Goal: Transaction & Acquisition: Purchase product/service

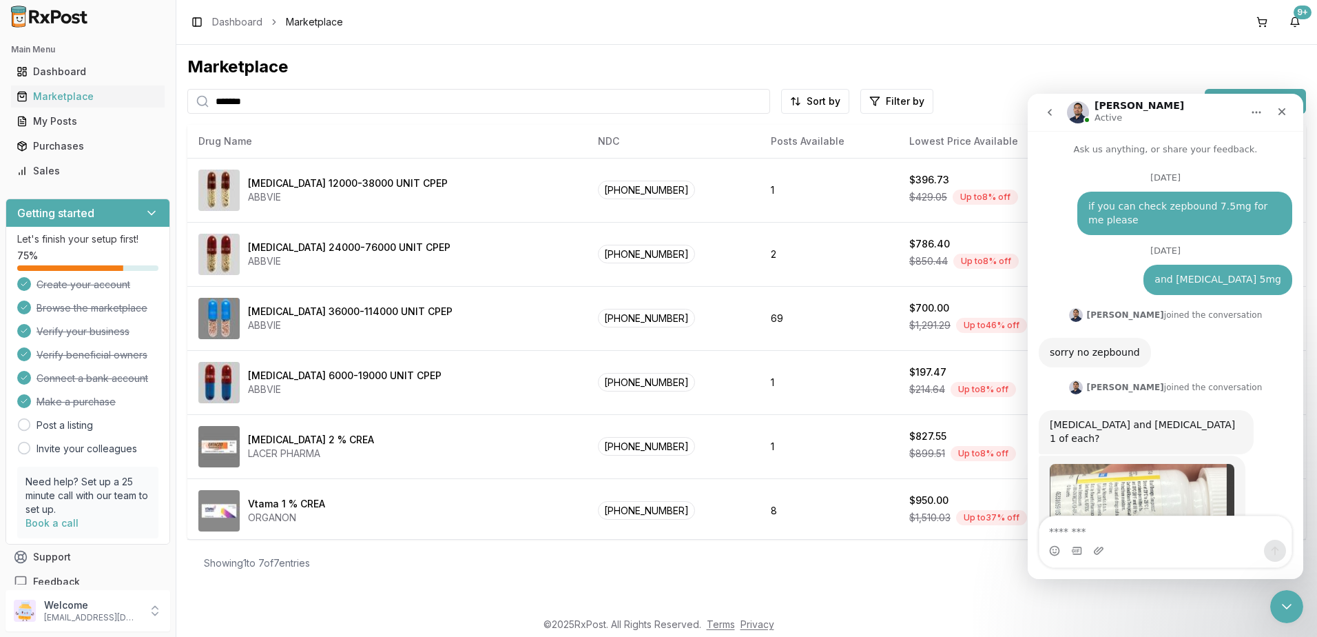
scroll to position [9760, 0]
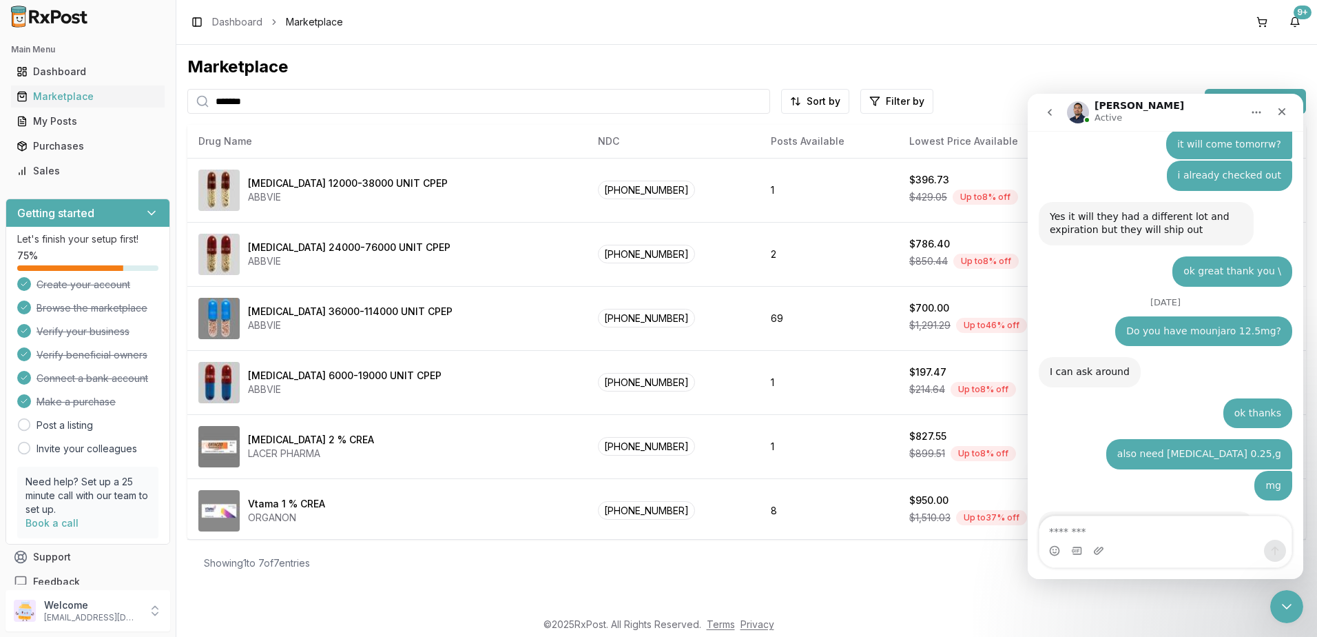
click at [1144, 517] on textarea "Message…" at bounding box center [1166, 527] width 252 height 23
type textarea "*"
type textarea "**********"
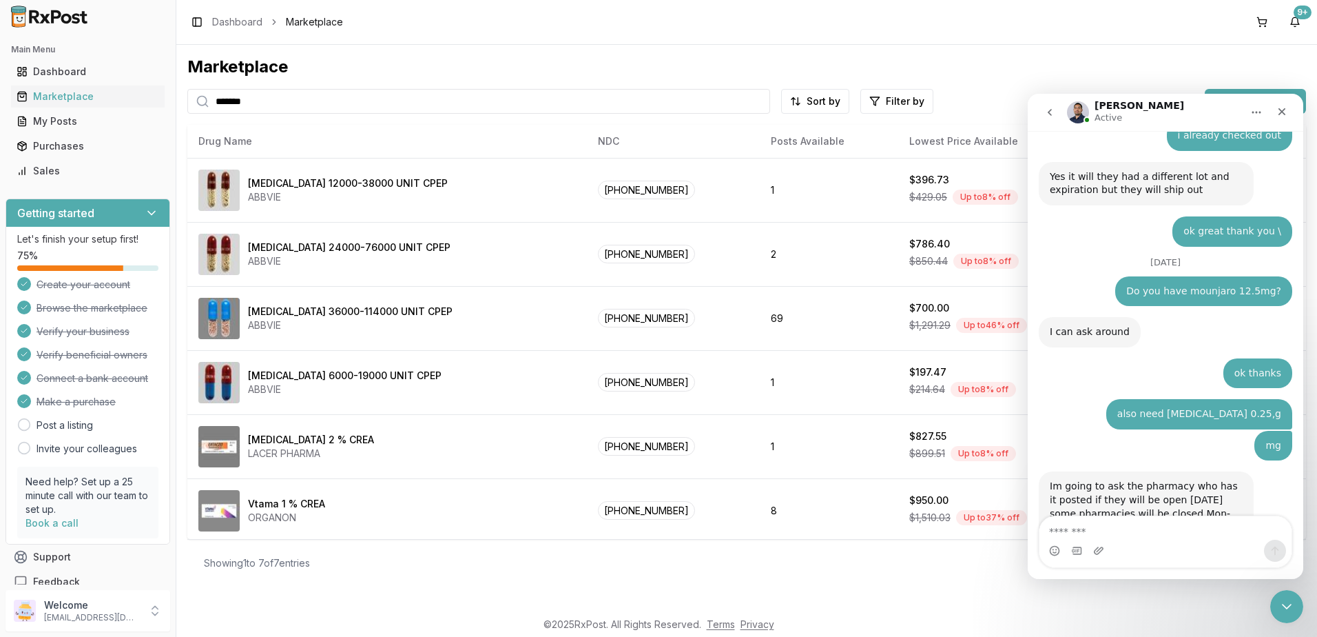
scroll to position [9800, 0]
click at [1171, 523] on textarea "Message…" at bounding box center [1166, 527] width 252 height 23
click at [1266, 26] on button at bounding box center [1262, 22] width 22 height 22
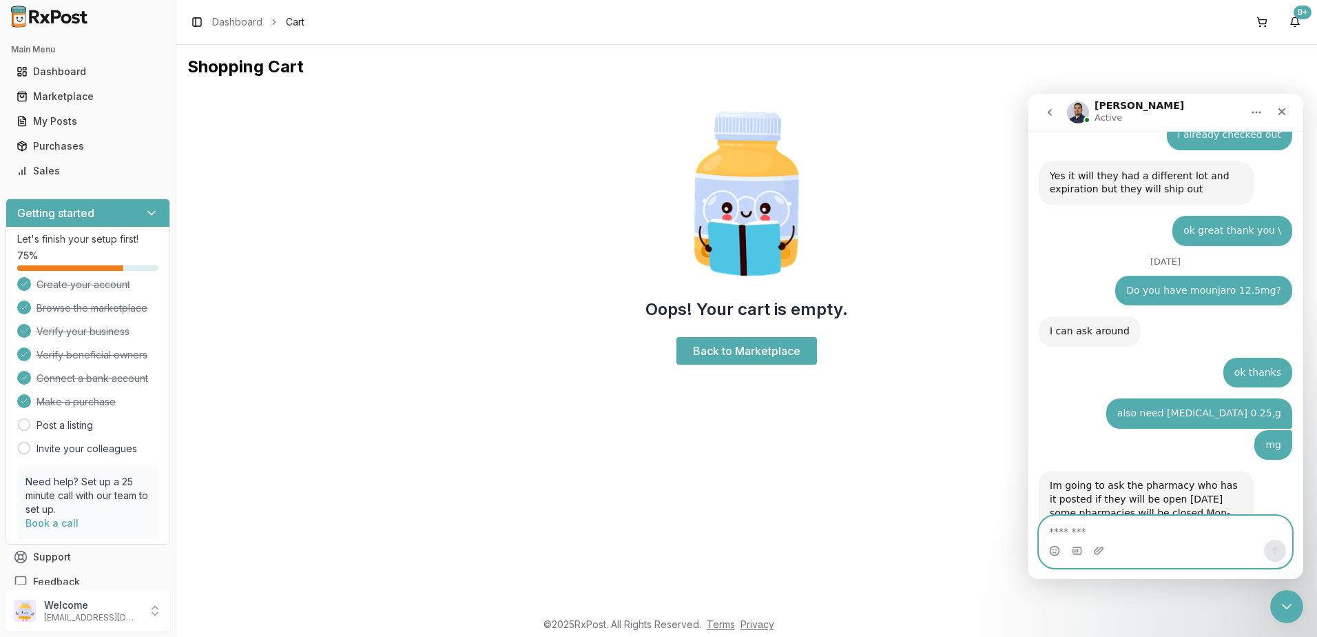
click at [1128, 526] on textarea "Message…" at bounding box center [1166, 527] width 252 height 23
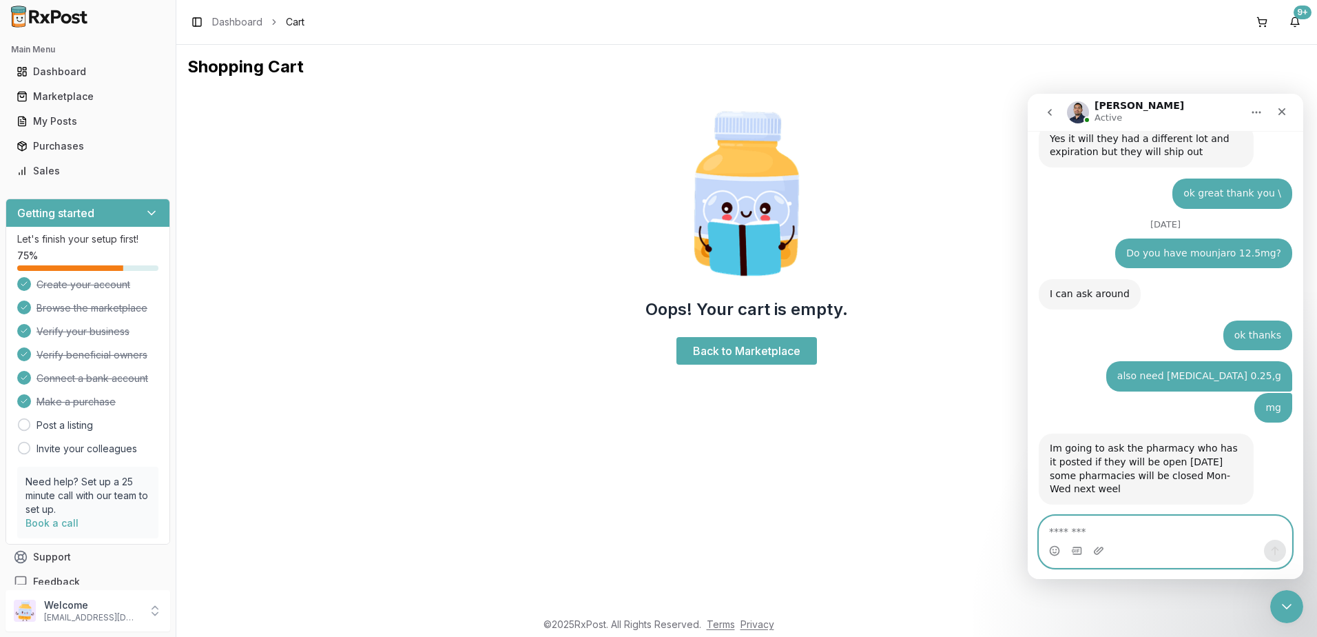
scroll to position [9900, 0]
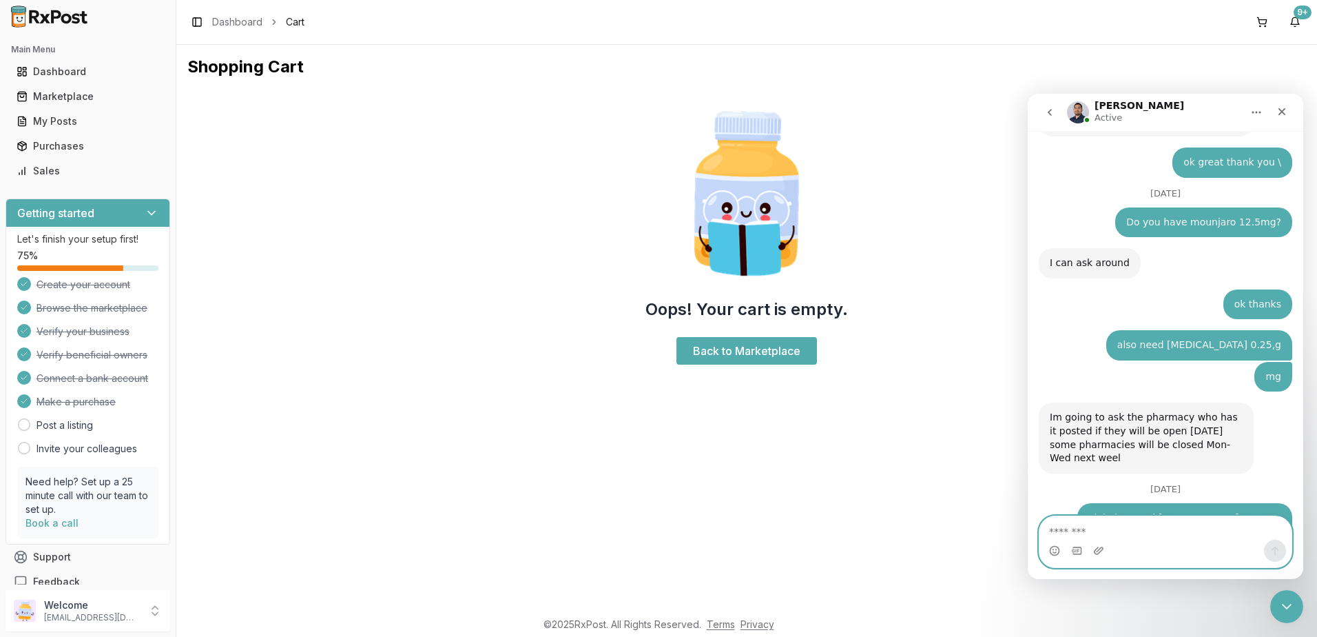
click at [1161, 531] on textarea "Message…" at bounding box center [1166, 527] width 252 height 23
type textarea "**********"
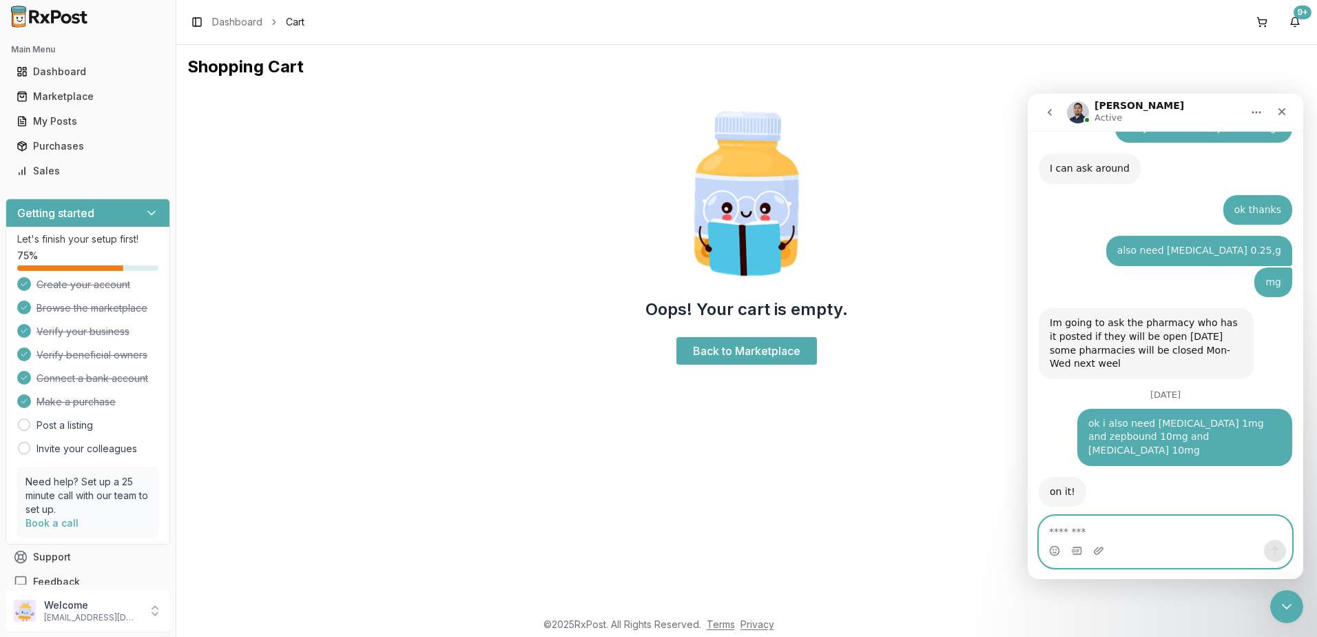
scroll to position [9996, 0]
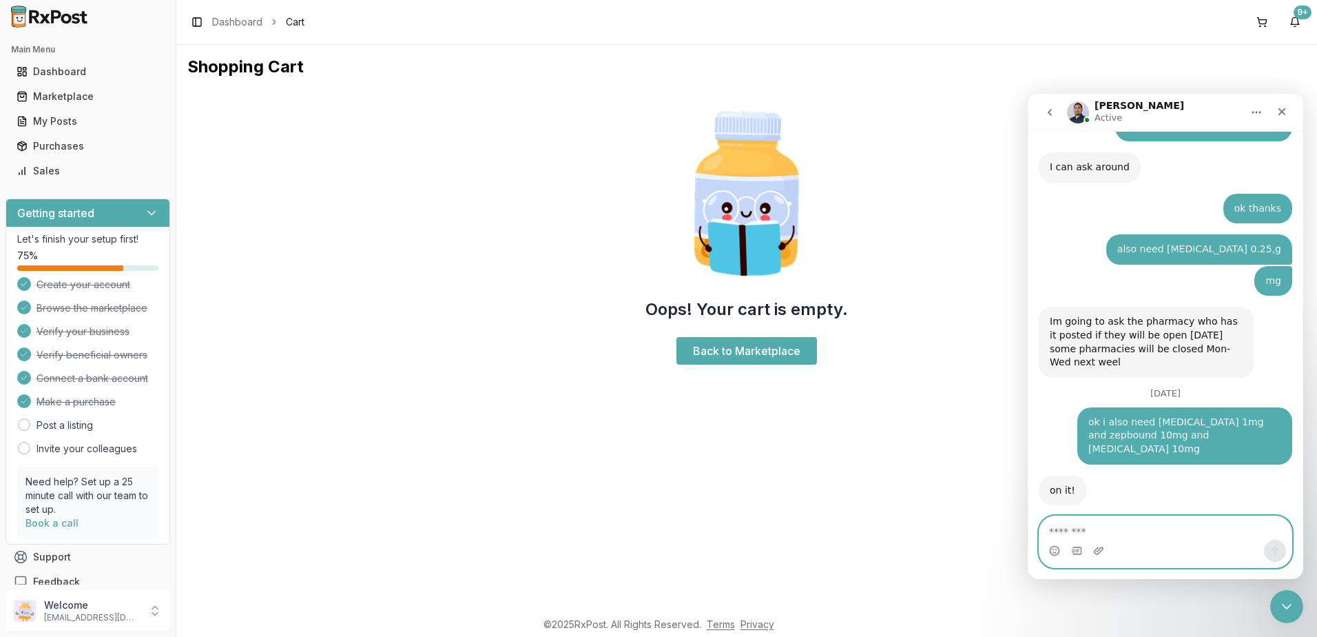
click at [1148, 528] on textarea "Message…" at bounding box center [1166, 527] width 252 height 23
type textarea "**********"
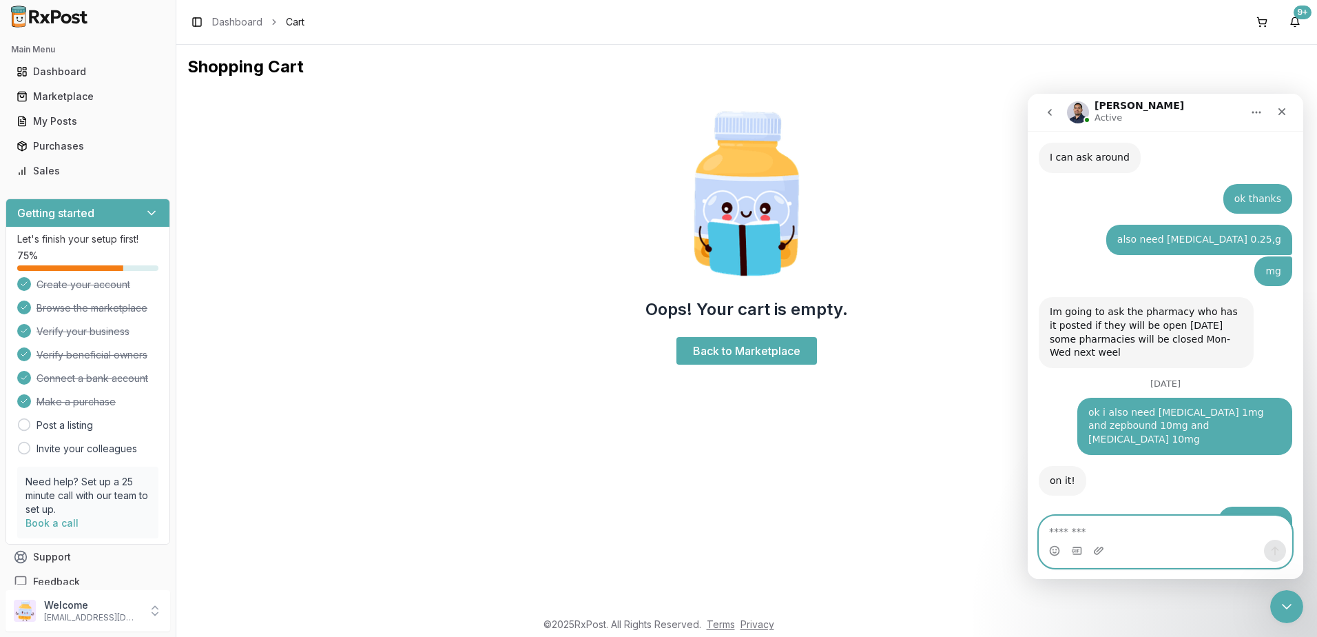
scroll to position [10069, 0]
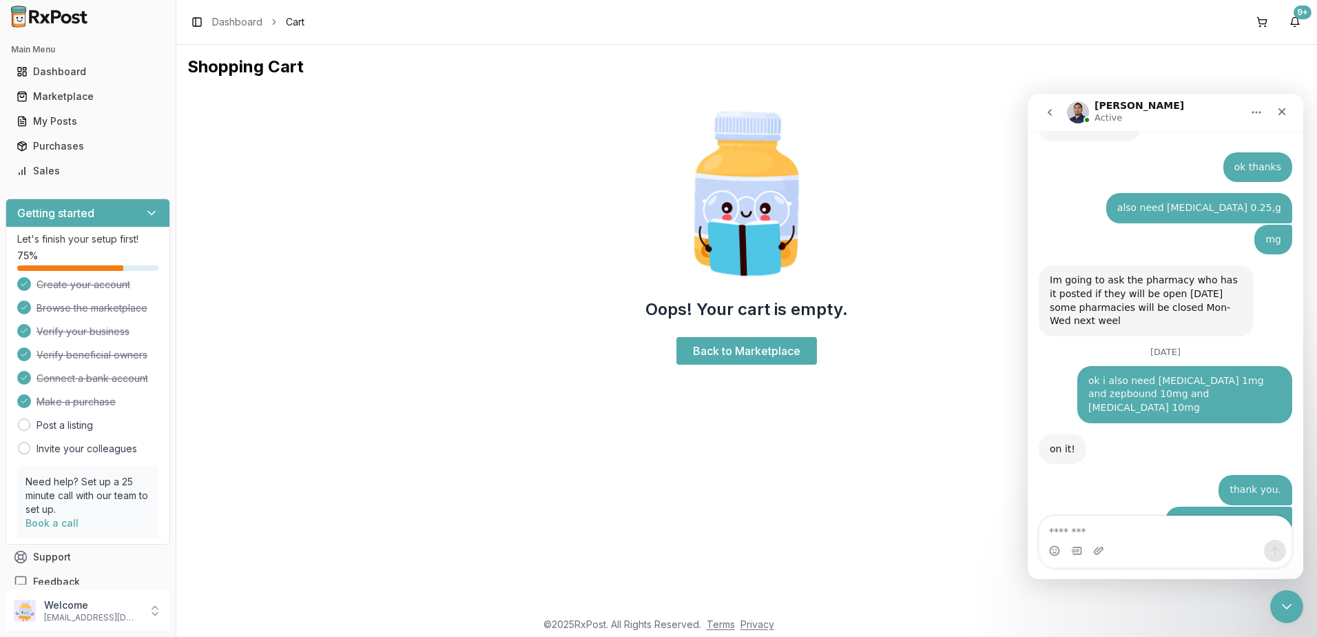
drag, startPoint x: 65, startPoint y: 92, endPoint x: 431, endPoint y: 48, distance: 368.5
click at [65, 92] on div "Marketplace" at bounding box center [88, 97] width 143 height 14
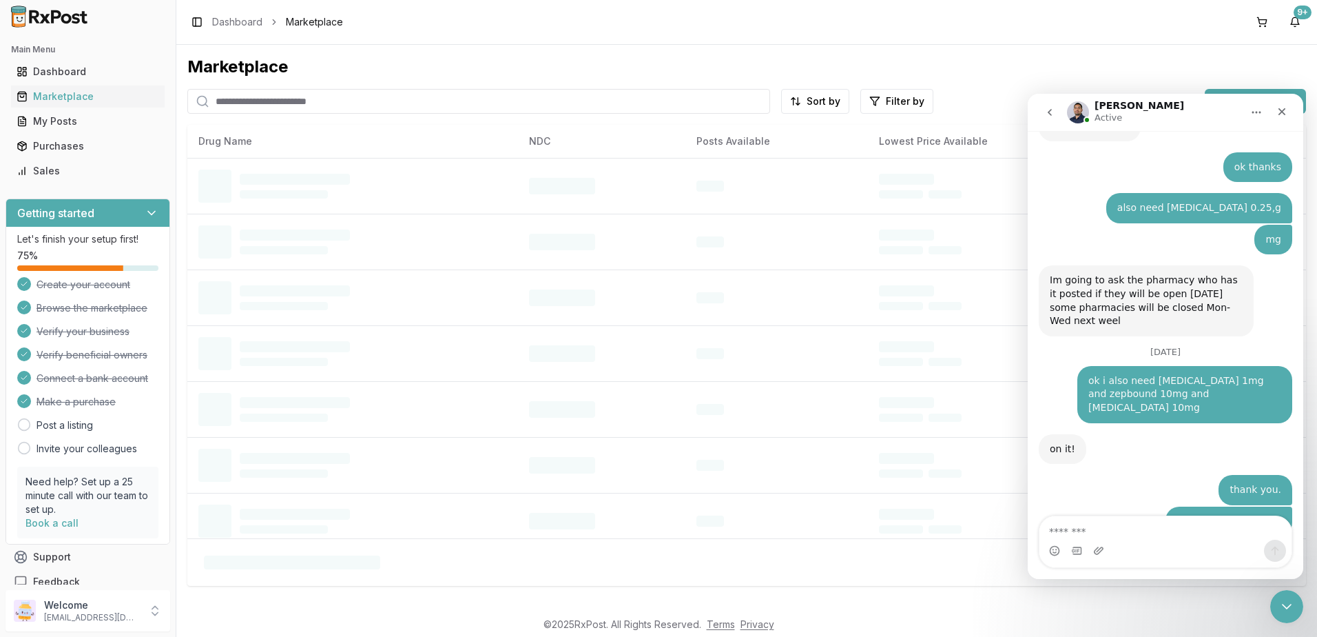
click at [397, 100] on input "search" at bounding box center [478, 101] width 583 height 25
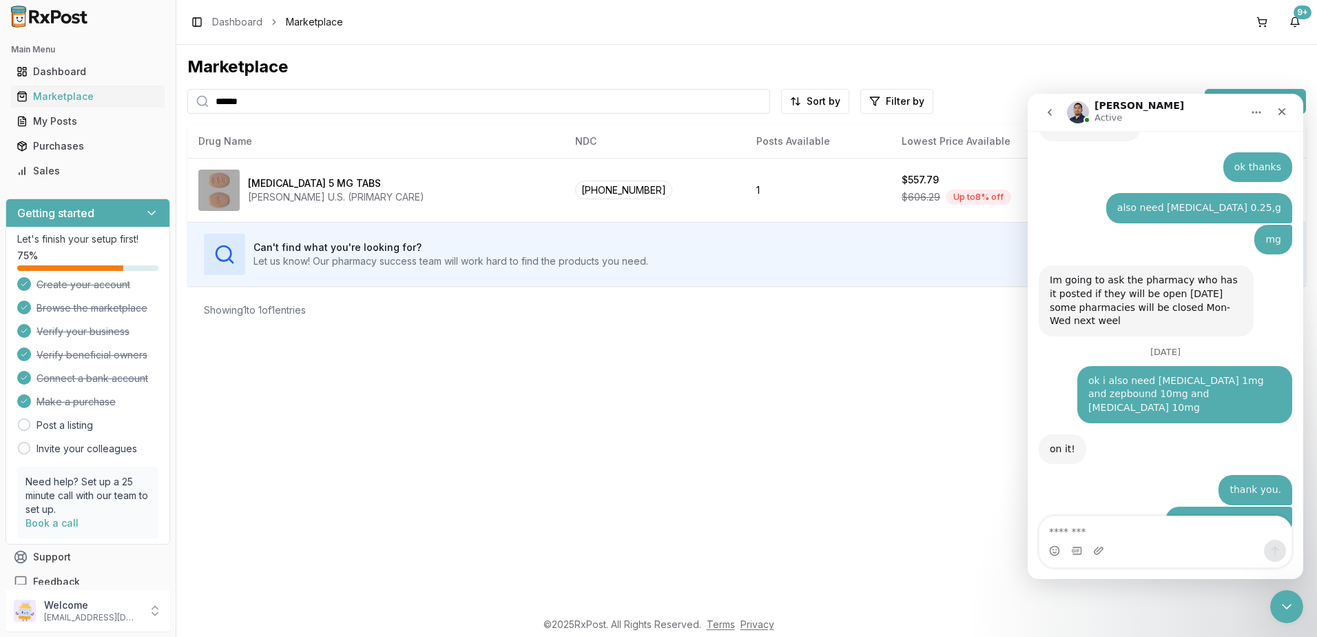
type input "******"
click at [1139, 526] on textarea "Message…" at bounding box center [1166, 527] width 252 height 23
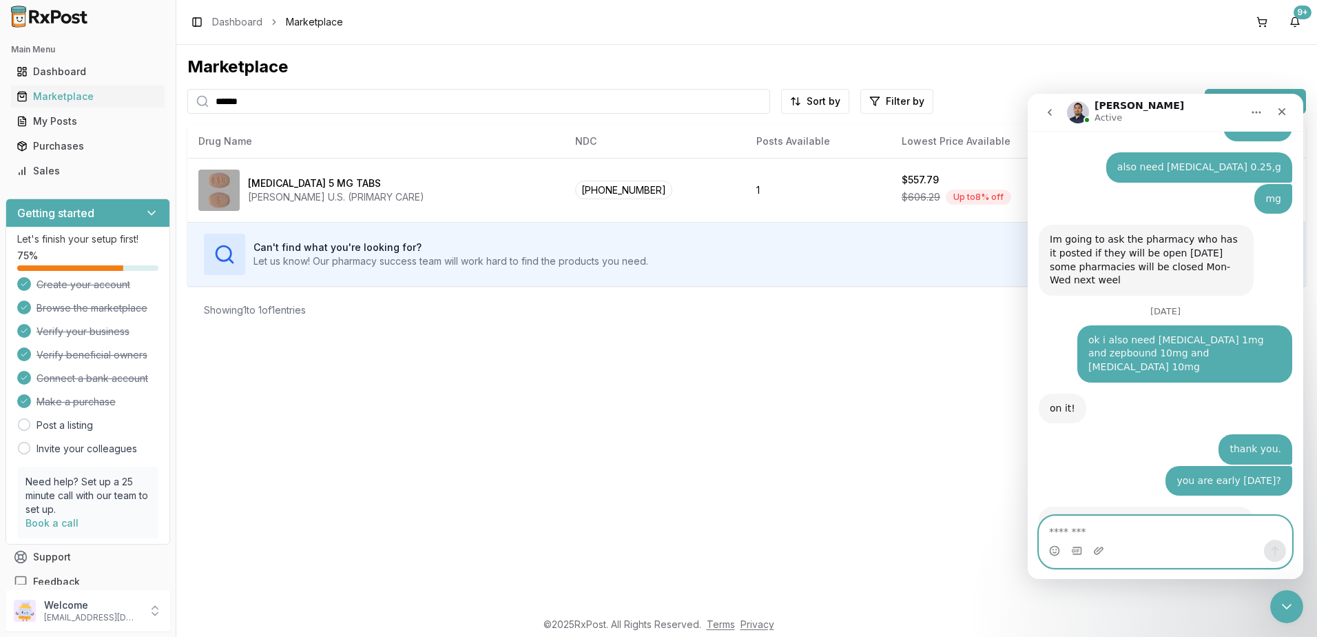
click at [1135, 532] on textarea "Message…" at bounding box center [1166, 527] width 252 height 23
type textarea "**********"
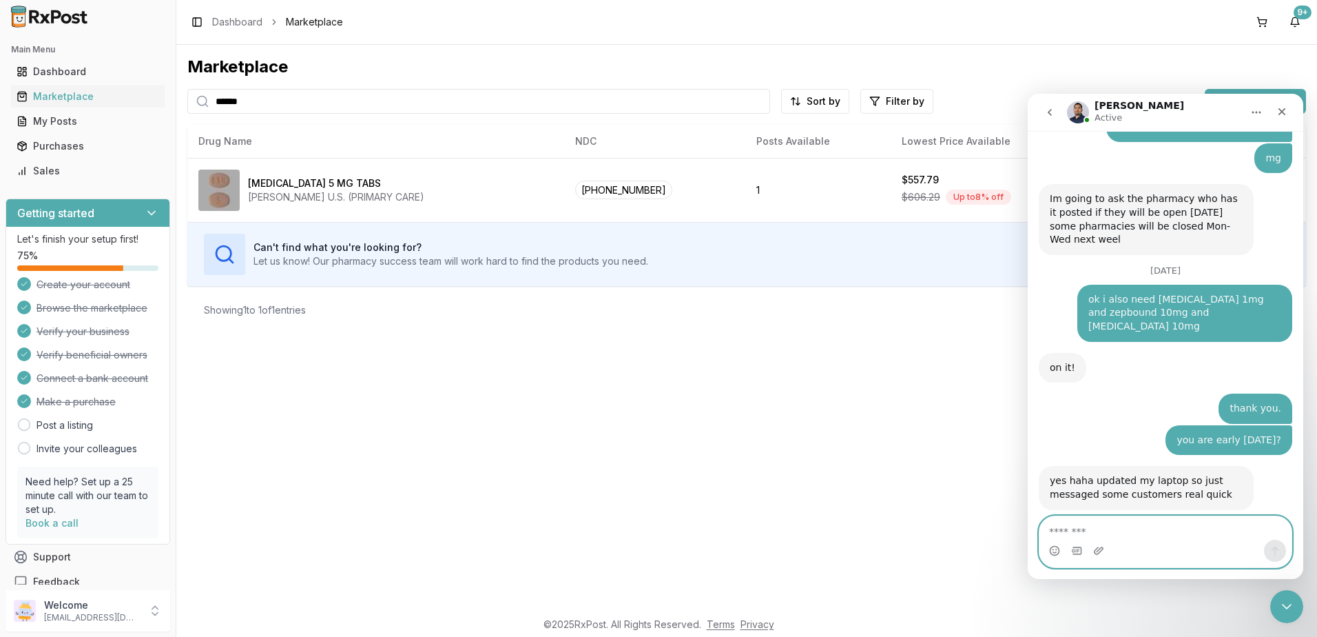
scroll to position [10151, 0]
type textarea "**********"
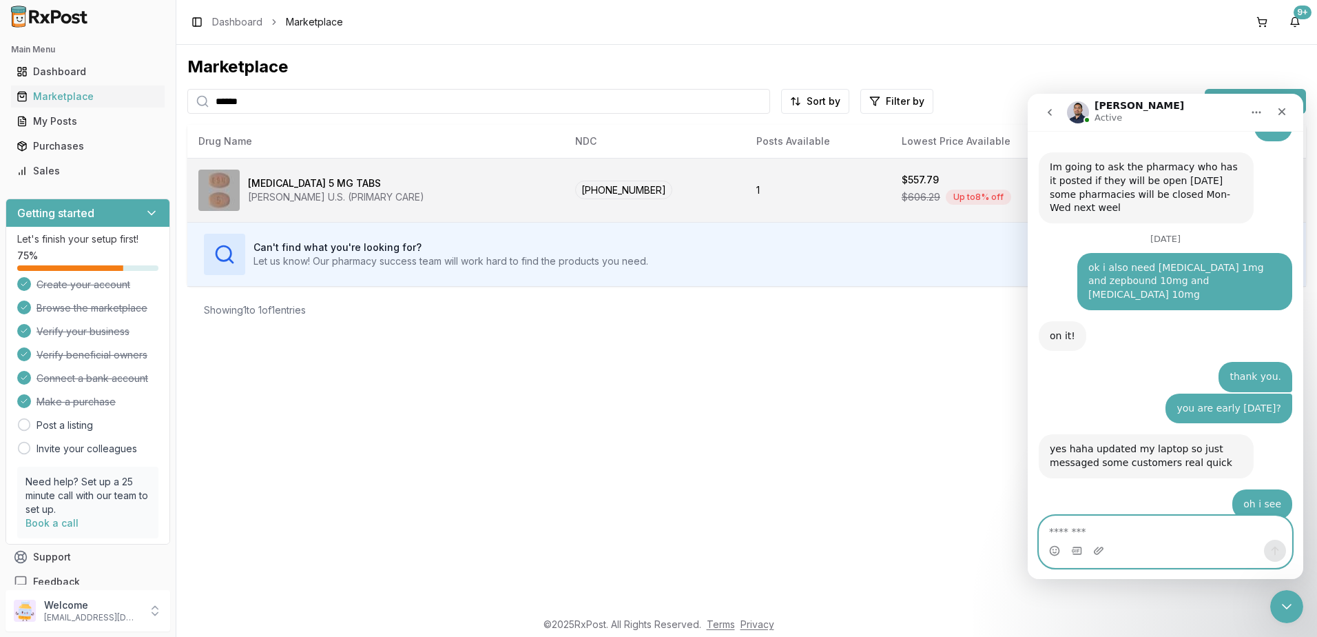
scroll to position [10255, 0]
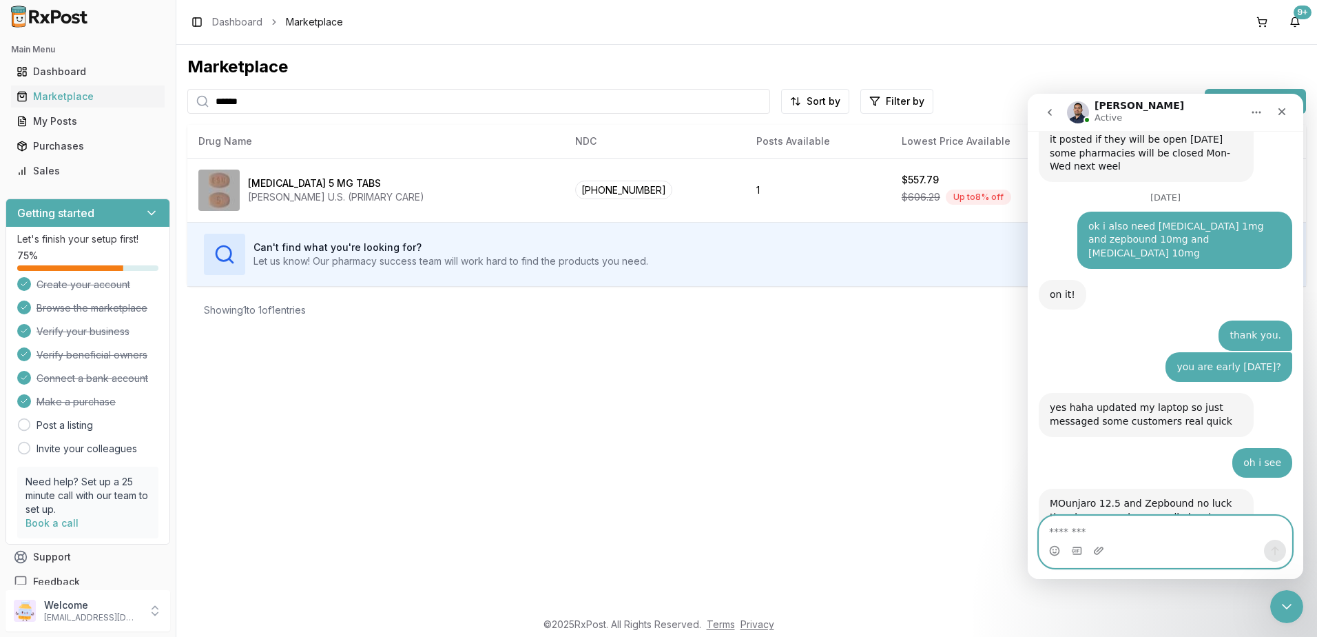
click at [1137, 526] on textarea "Message…" at bounding box center [1166, 527] width 252 height 23
click at [1175, 532] on textarea "Message…" at bounding box center [1166, 527] width 252 height 23
type textarea "**********"
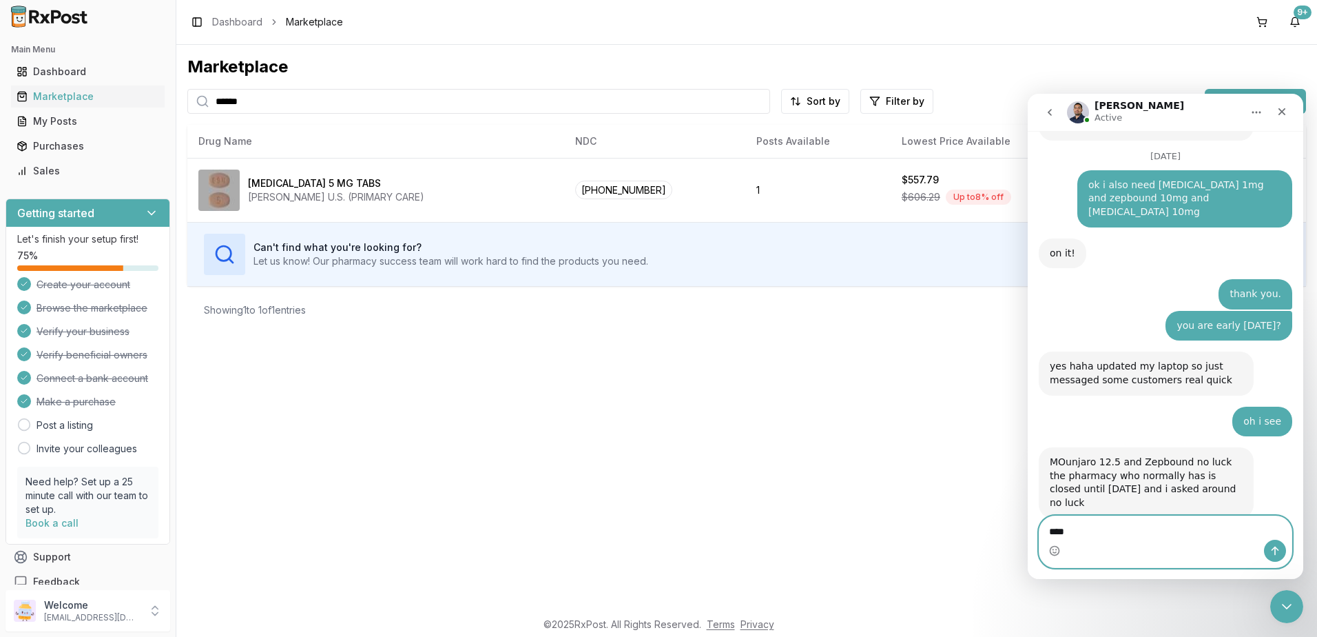
type textarea "*****"
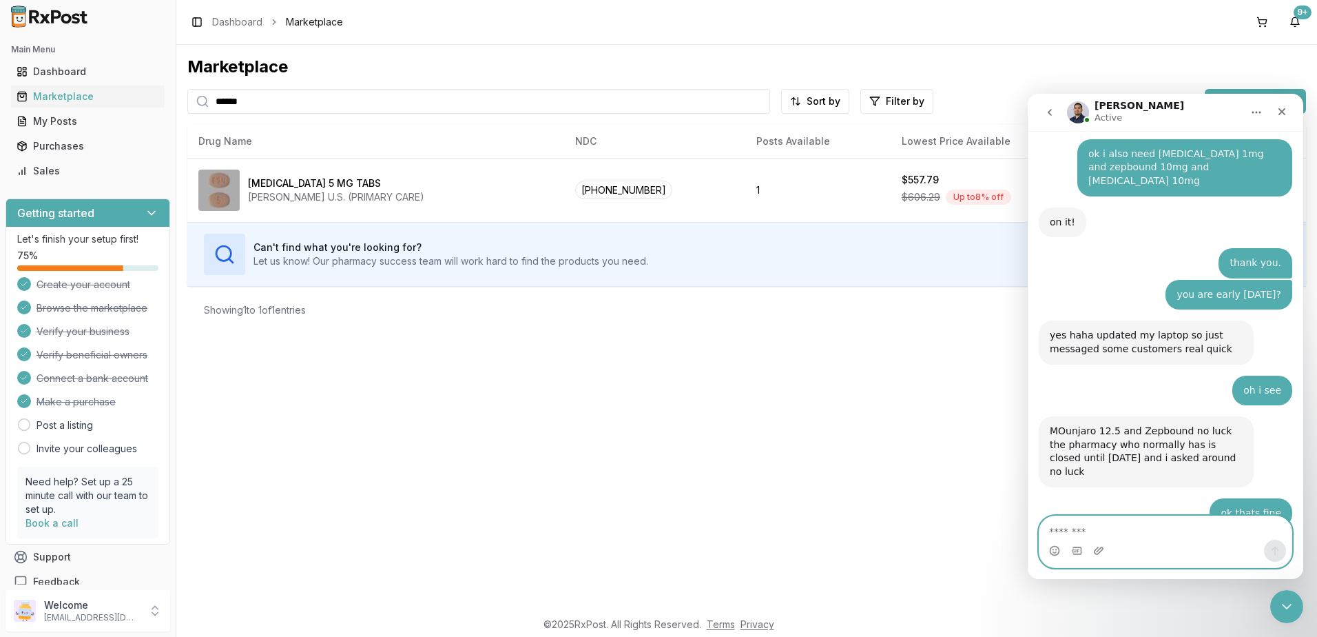
scroll to position [10400, 0]
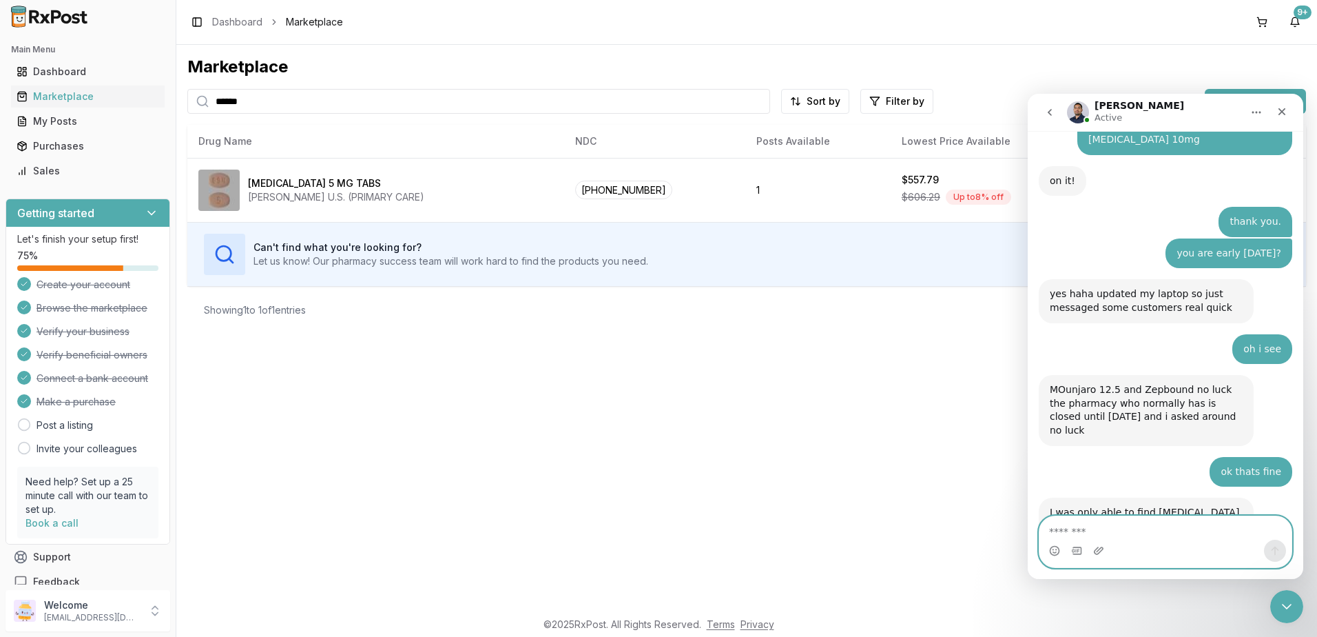
click at [1135, 533] on textarea "Message…" at bounding box center [1166, 527] width 252 height 23
click at [1279, 608] on icon "Close Intercom Messenger" at bounding box center [1285, 604] width 17 height 17
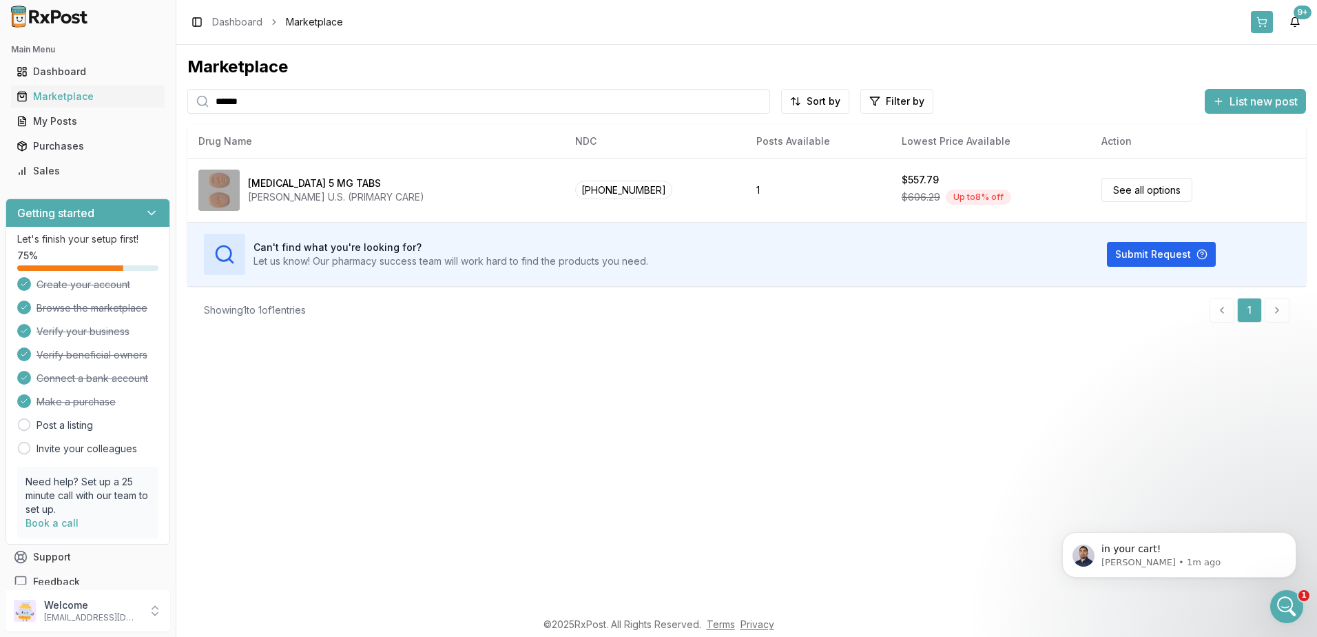
scroll to position [2, 0]
click at [1249, 19] on div "Toggle Sidebar Dashboard Marketplace 9+" at bounding box center [746, 22] width 1141 height 44
click at [1258, 21] on button at bounding box center [1262, 22] width 22 height 22
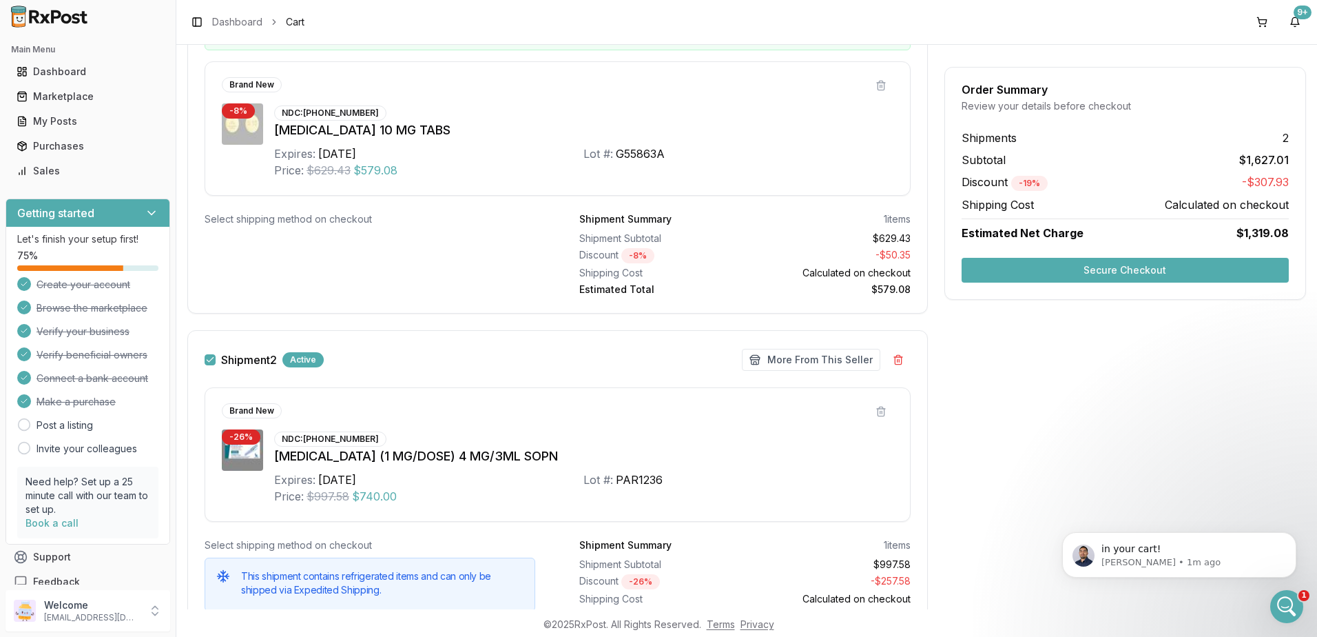
scroll to position [373, 0]
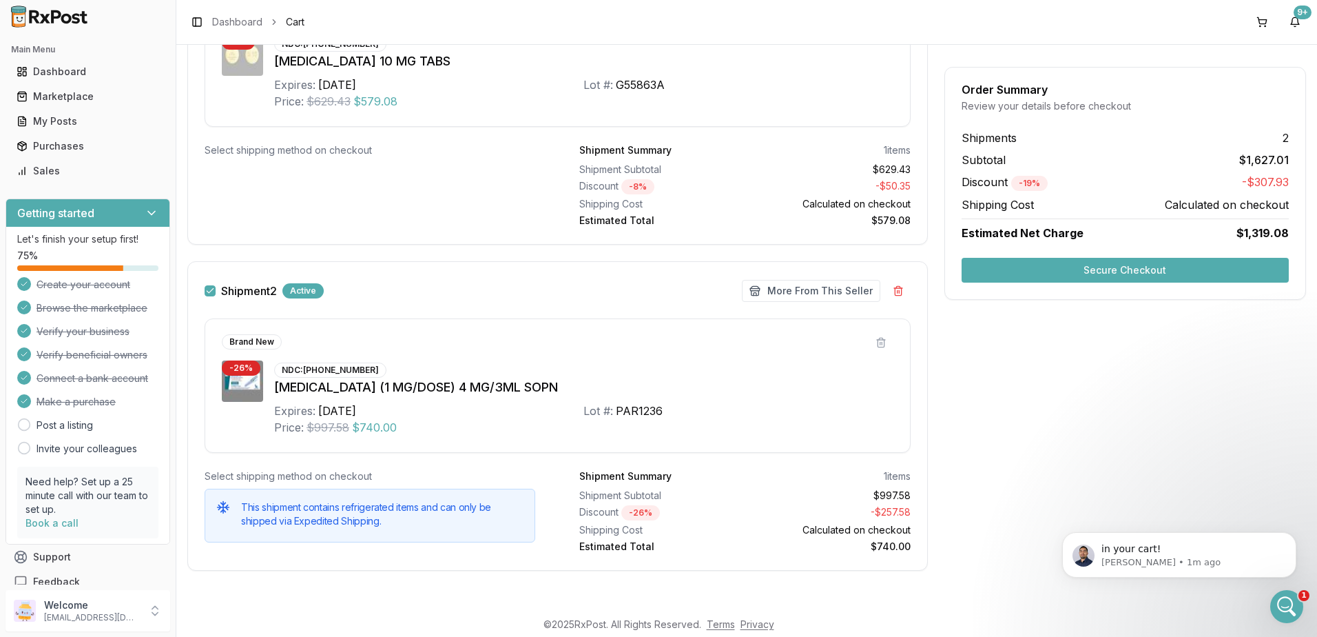
click at [1130, 268] on button "Secure Checkout" at bounding box center [1125, 270] width 327 height 25
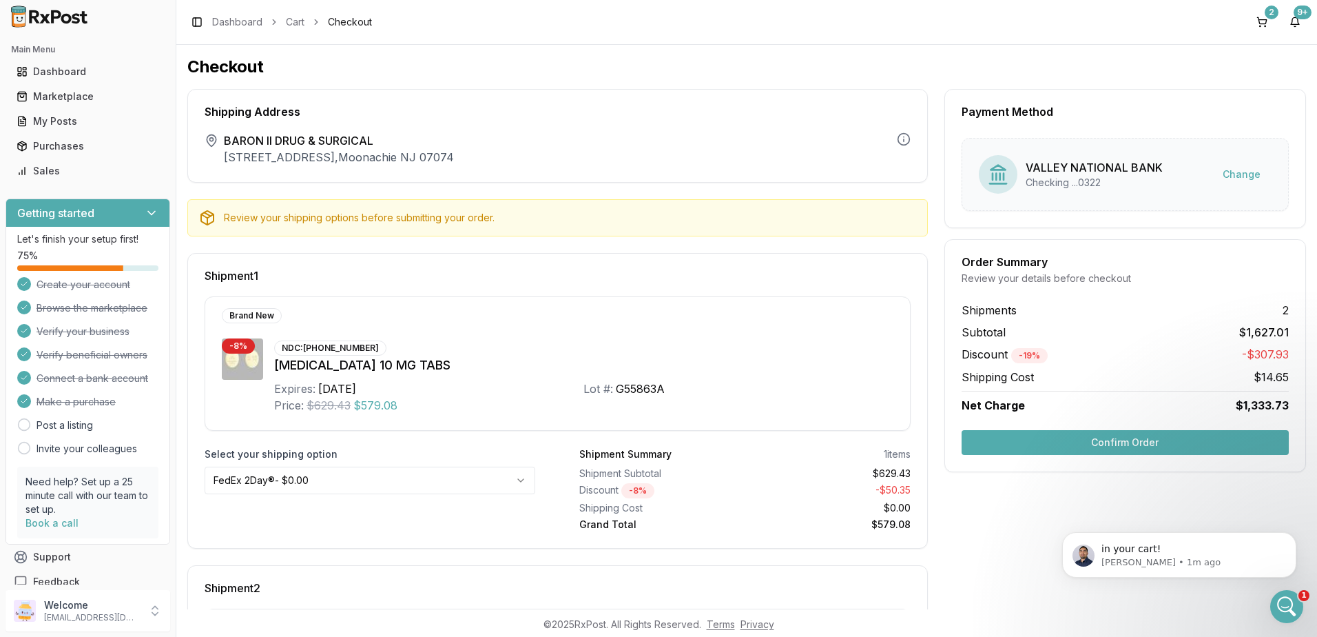
click at [1113, 438] on button "Confirm Order" at bounding box center [1125, 442] width 327 height 25
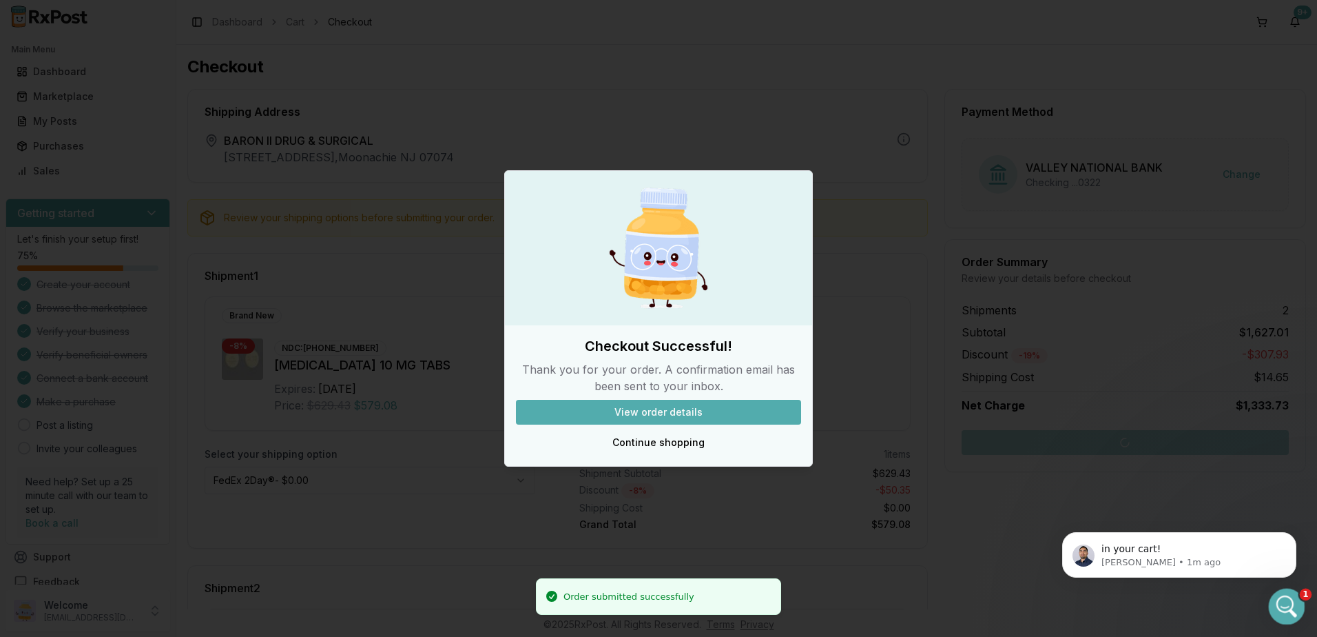
drag, startPoint x: 2400, startPoint y: 1123, endPoint x: 1280, endPoint y: 606, distance: 1233.6
click at [1280, 606] on icon "Open Intercom Messenger" at bounding box center [1285, 604] width 10 height 11
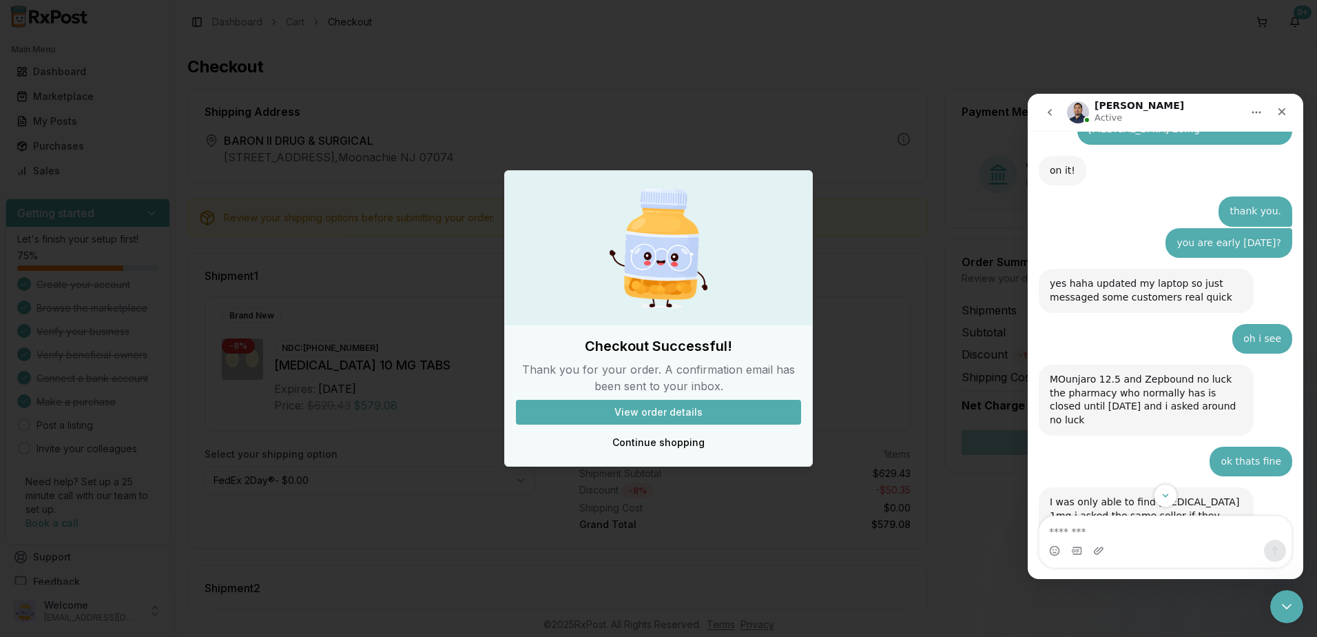
scroll to position [10423, 0]
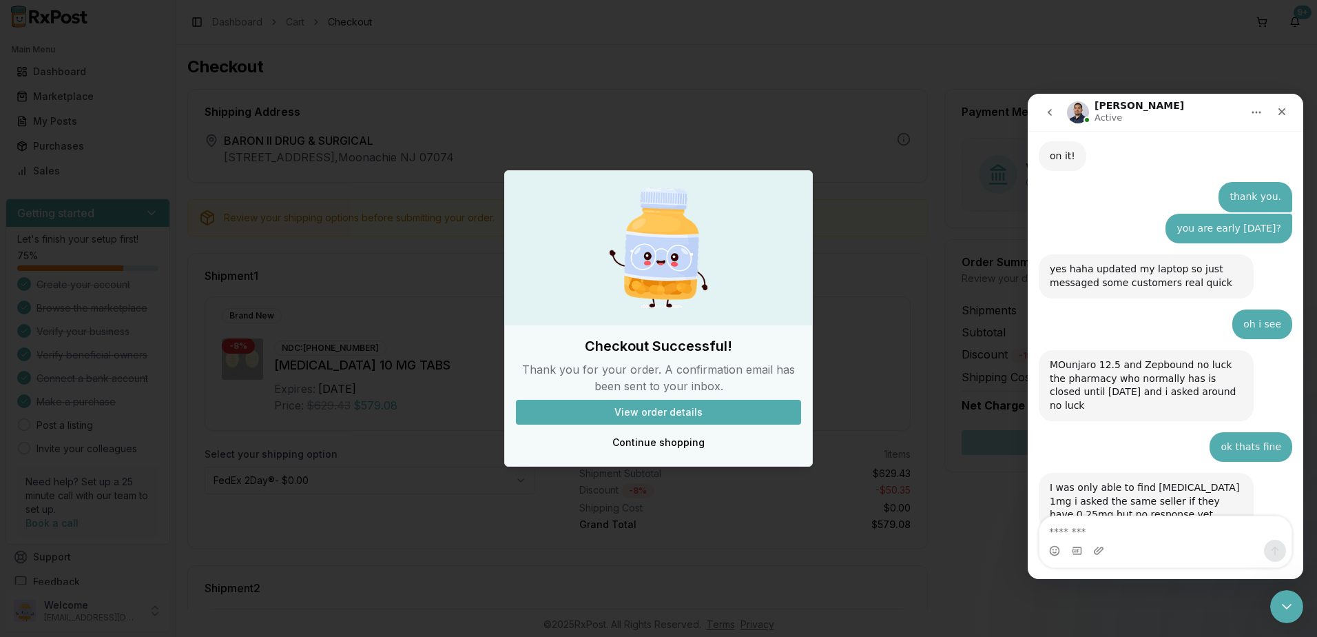
click at [1132, 537] on textarea "Message…" at bounding box center [1166, 527] width 252 height 23
type textarea "**********"
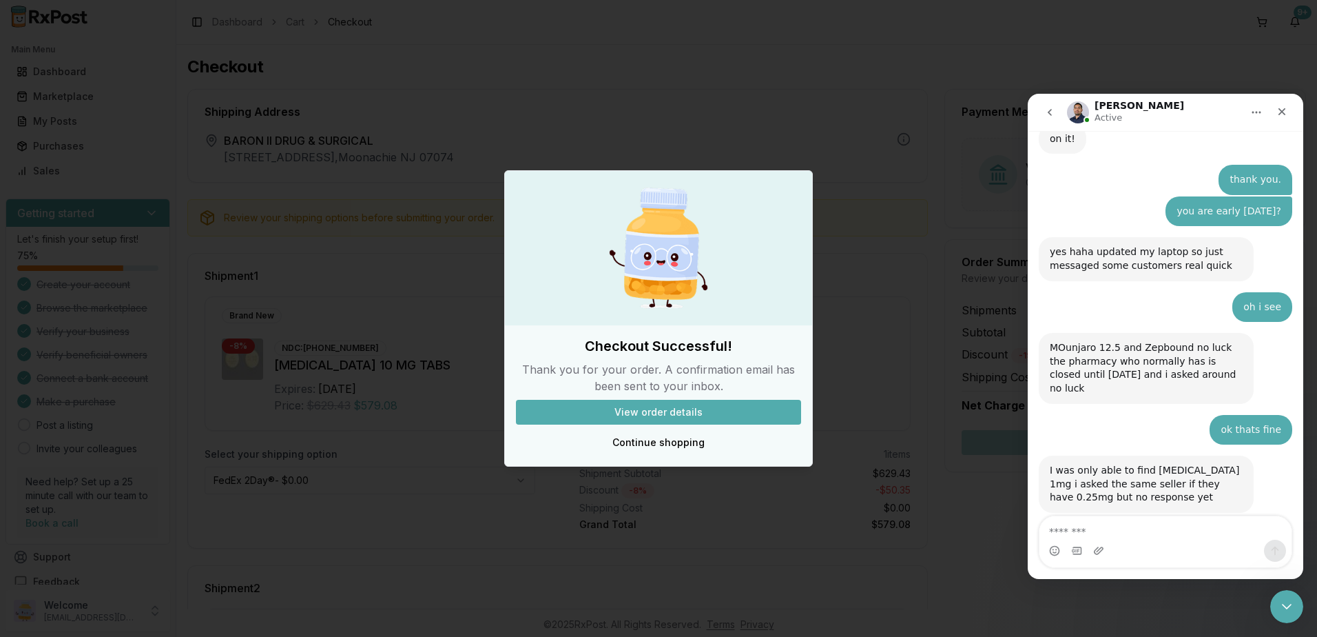
scroll to position [10482, 0]
drag, startPoint x: 1283, startPoint y: 606, endPoint x: 2183, endPoint y: 894, distance: 945.3
click at [1282, 607] on icon "Close Intercom Messenger" at bounding box center [1285, 604] width 17 height 17
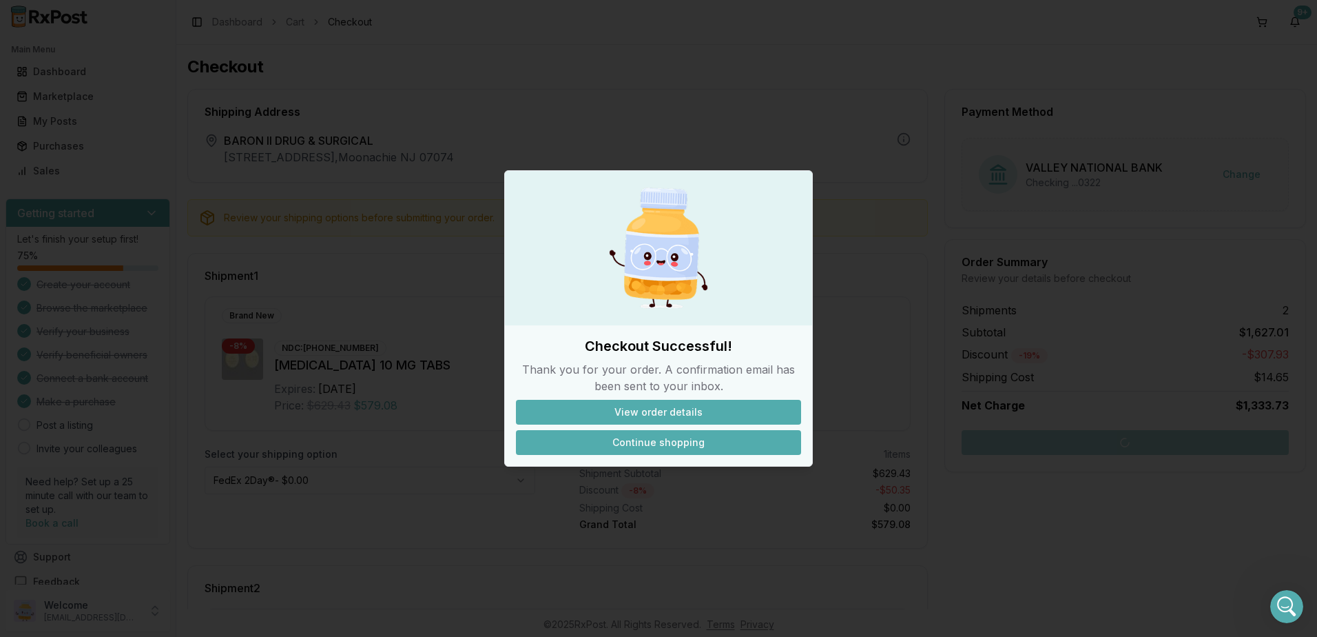
click at [671, 439] on button "Continue shopping" at bounding box center [658, 442] width 285 height 25
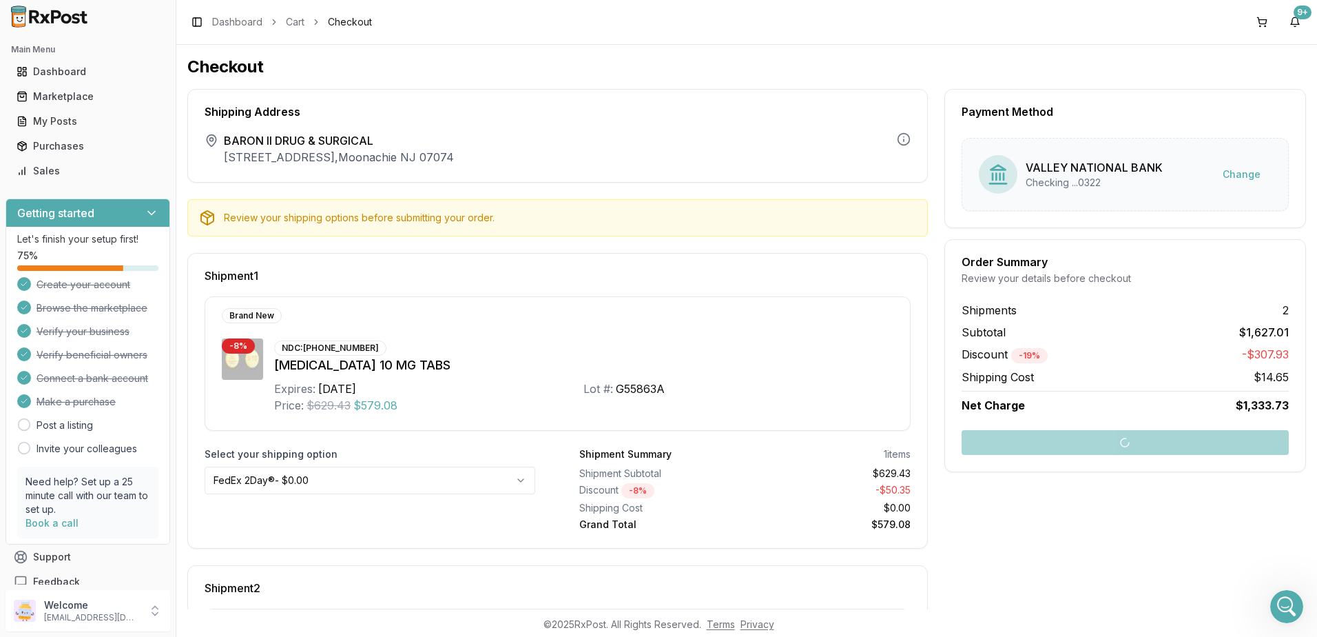
scroll to position [296, 0]
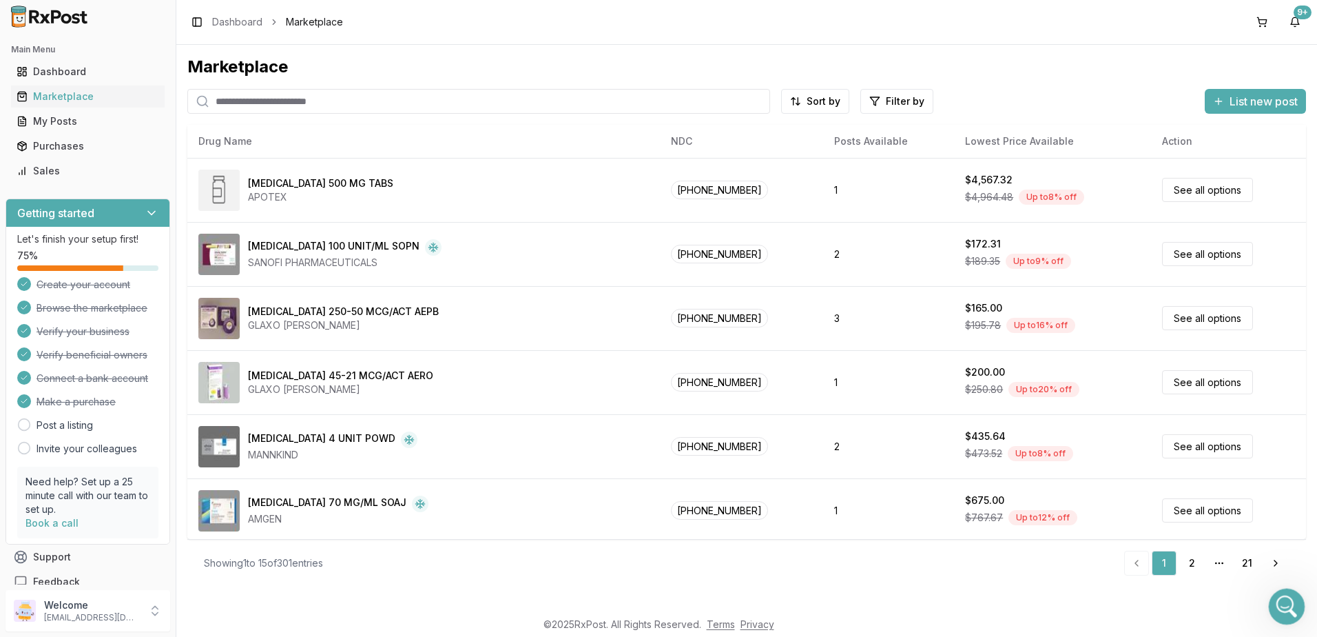
click at [1286, 600] on icon "Open Intercom Messenger" at bounding box center [1285, 604] width 23 height 23
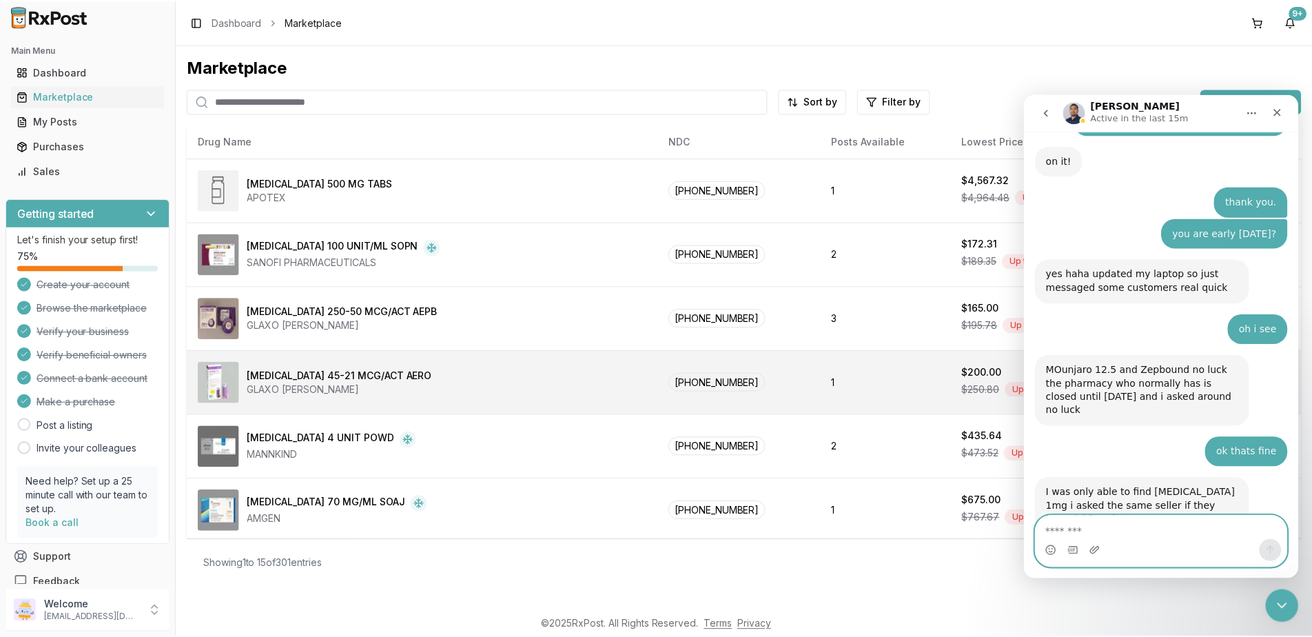
scroll to position [10482, 0]
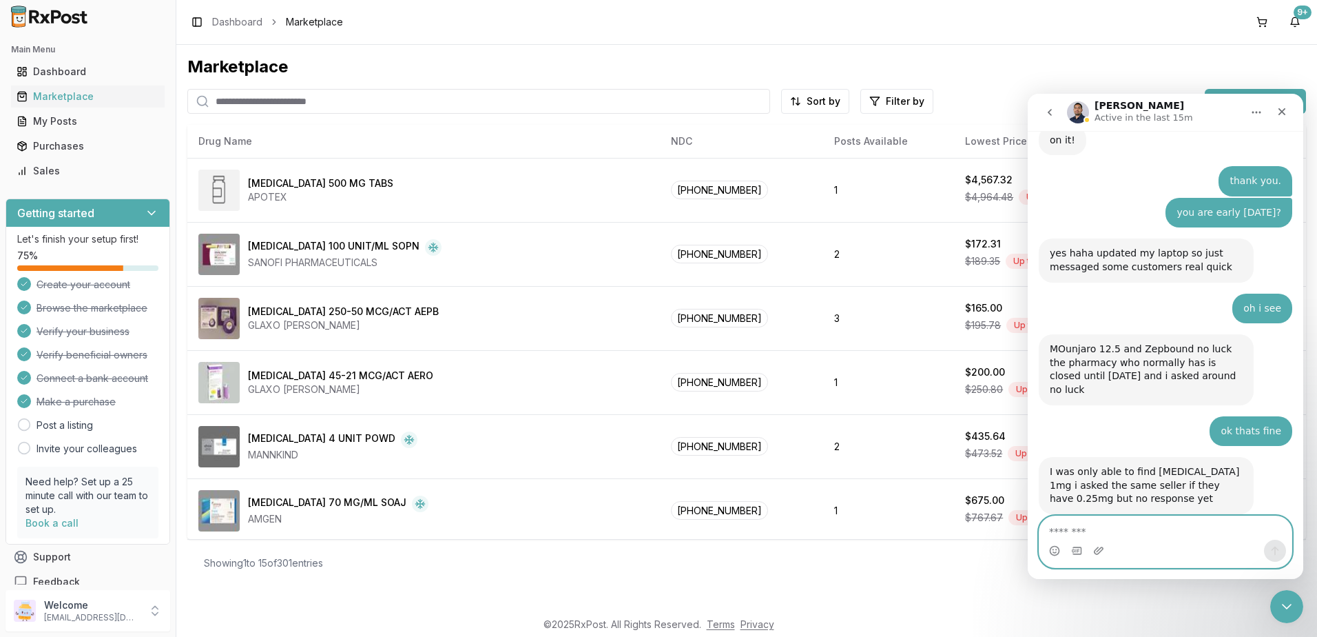
click at [1161, 533] on textarea "Message…" at bounding box center [1166, 527] width 252 height 23
drag, startPoint x: 48, startPoint y: 148, endPoint x: 167, endPoint y: 148, distance: 118.5
click at [48, 148] on div "Purchases" at bounding box center [88, 146] width 143 height 14
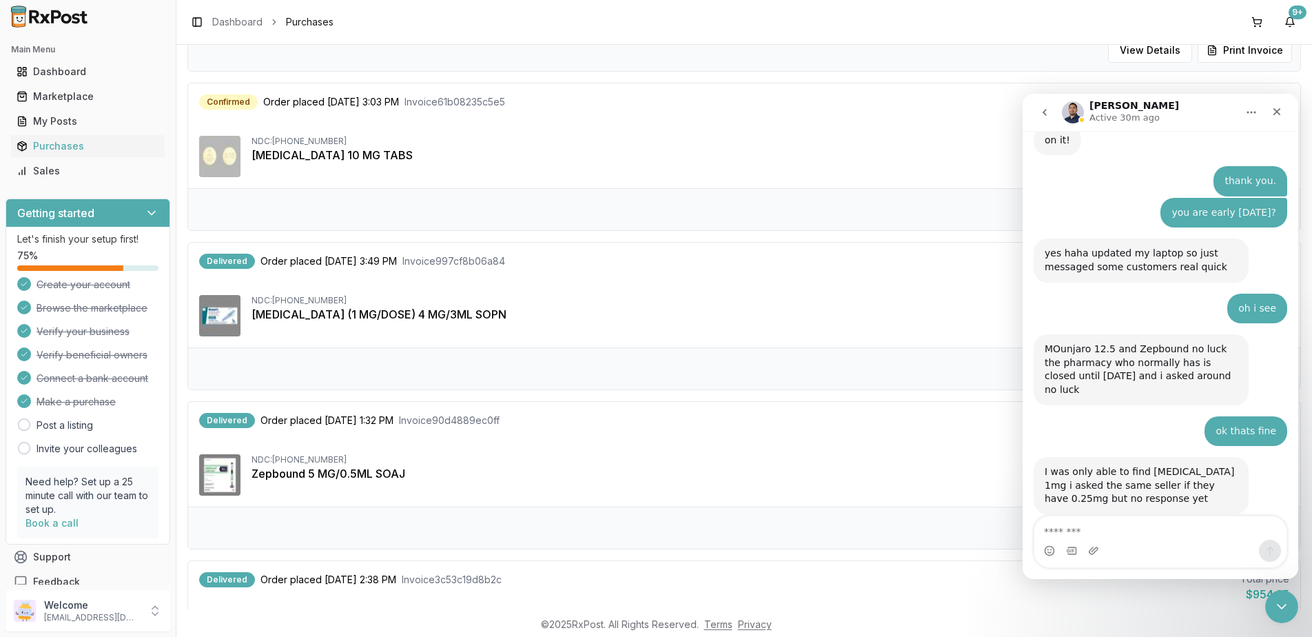
scroll to position [69, 0]
